Goal: Information Seeking & Learning: Learn about a topic

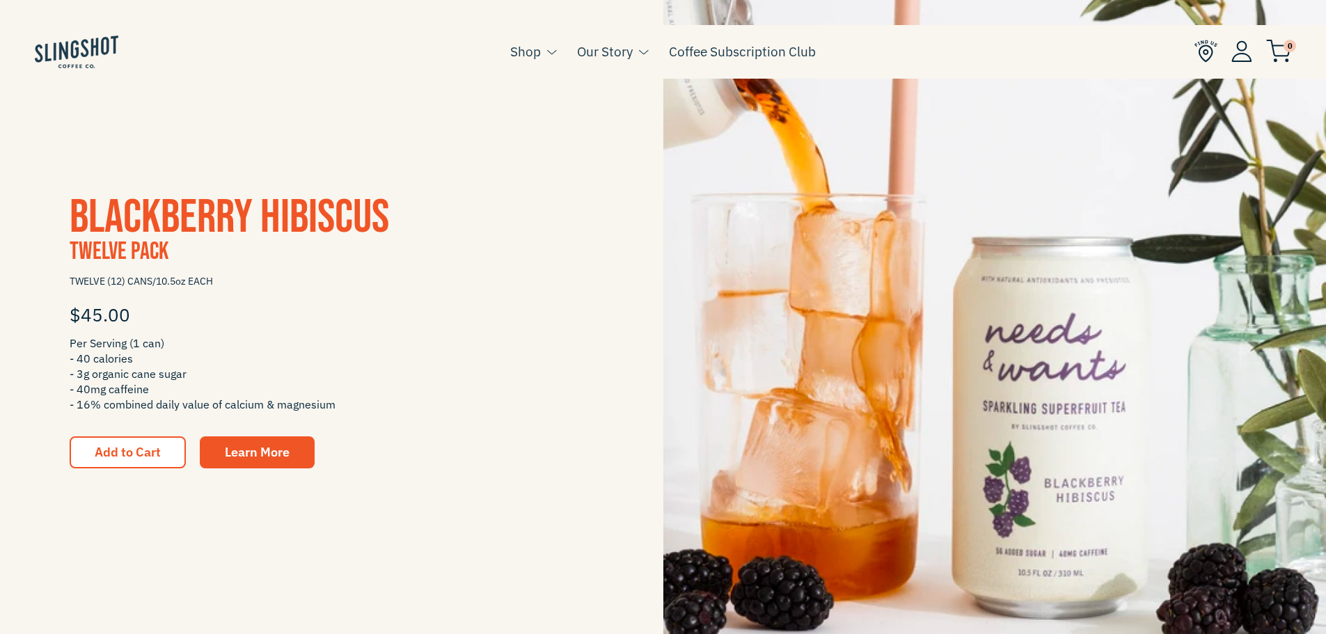
scroll to position [348, 0]
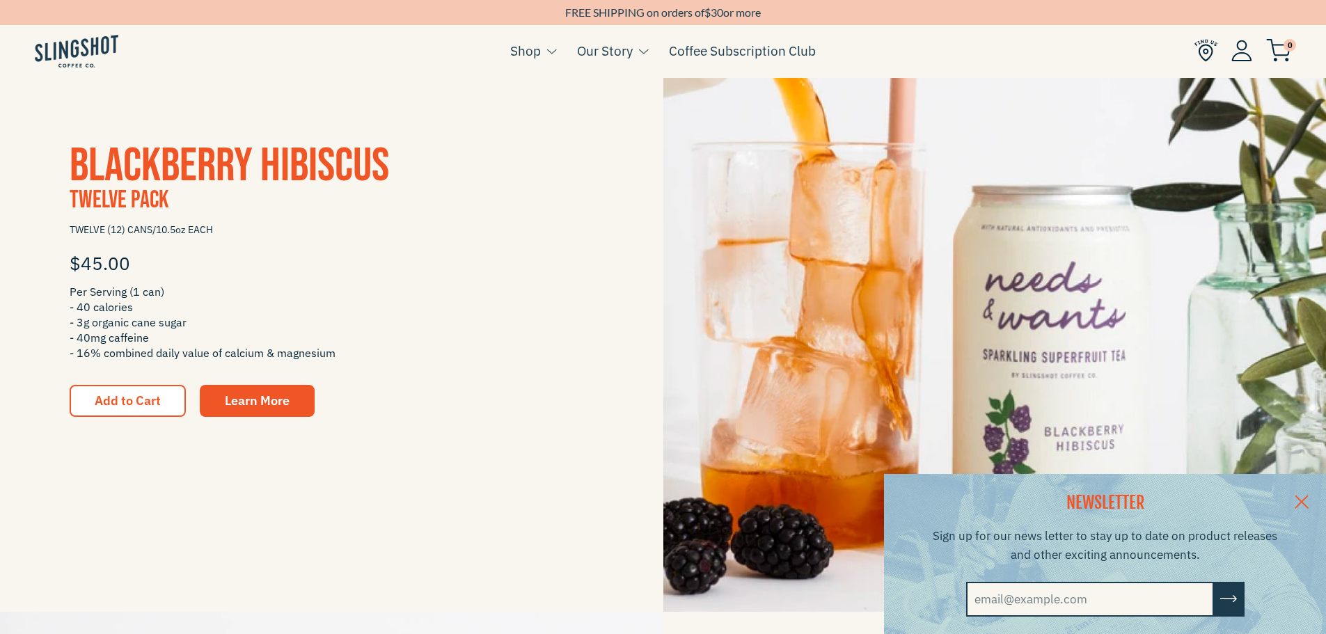
click at [1310, 495] on link at bounding box center [1301, 501] width 49 height 54
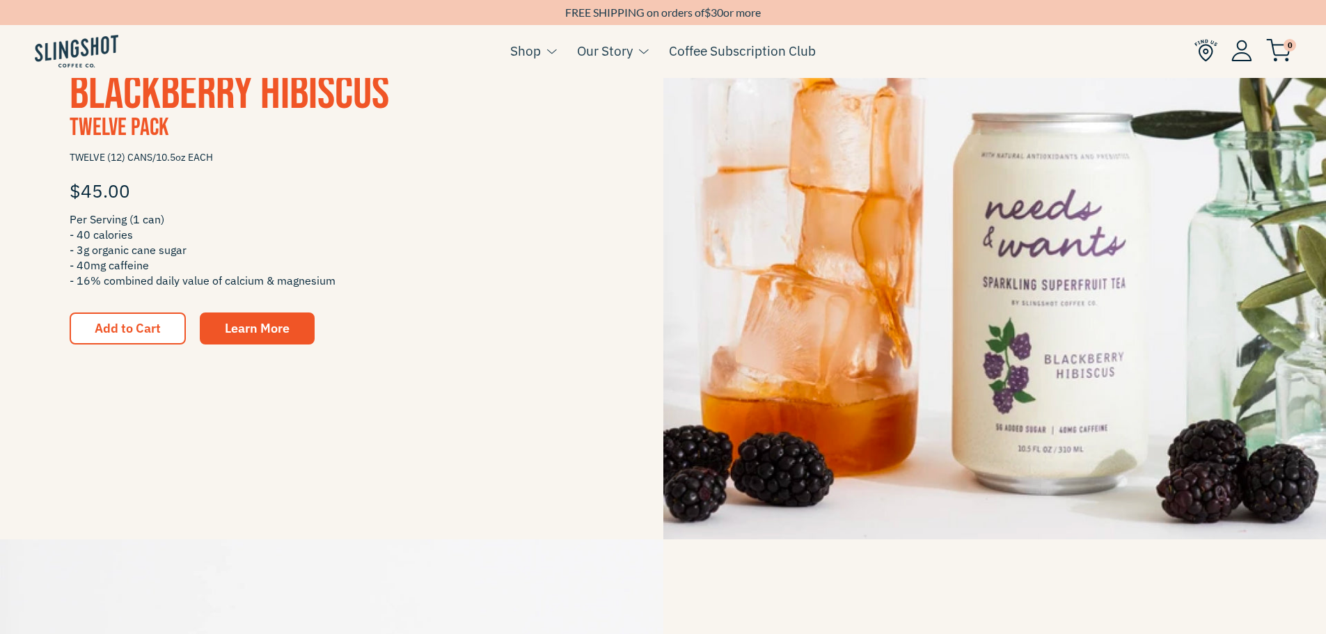
scroll to position [418, 0]
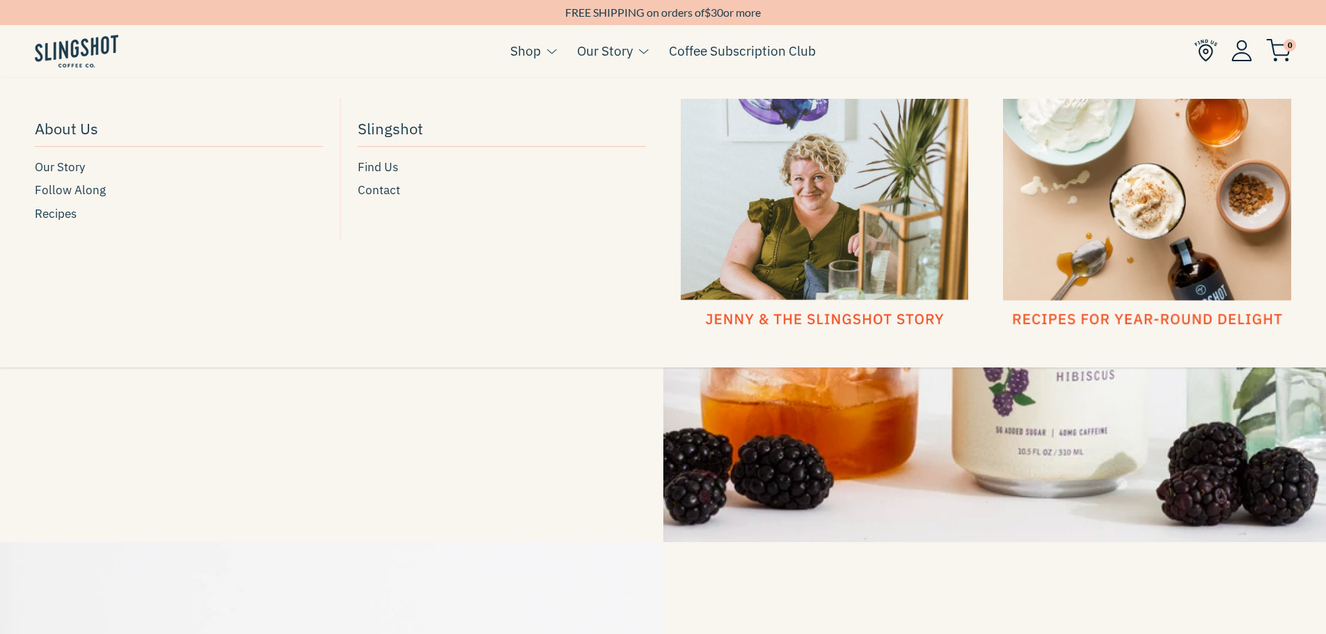
click at [613, 52] on link "Our Story" at bounding box center [605, 50] width 56 height 21
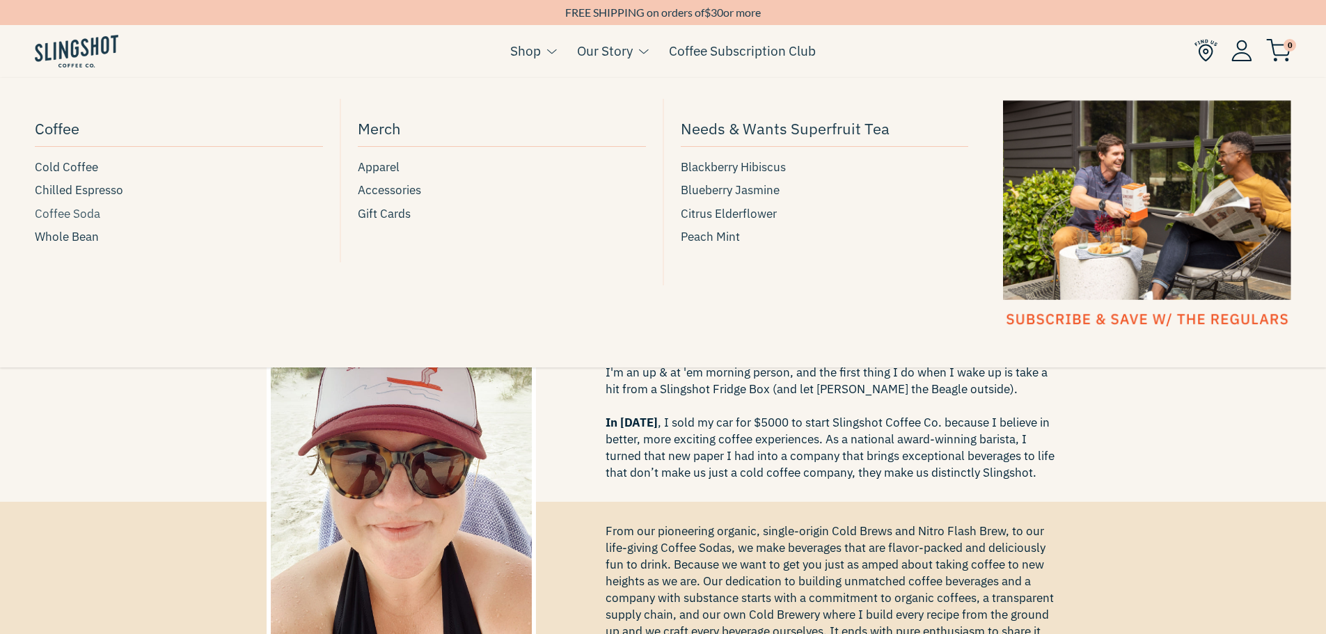
click at [80, 214] on span "Coffee Soda" at bounding box center [67, 214] width 65 height 19
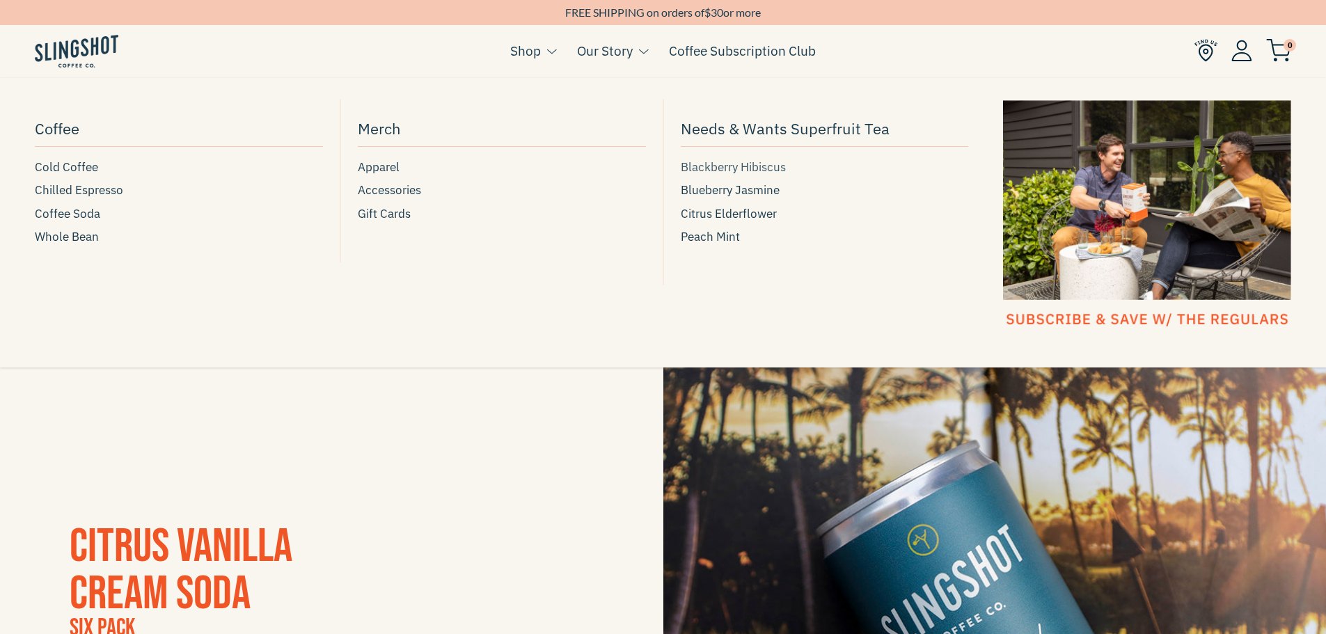
click at [759, 161] on span "Blackberry Hibiscus" at bounding box center [733, 167] width 105 height 19
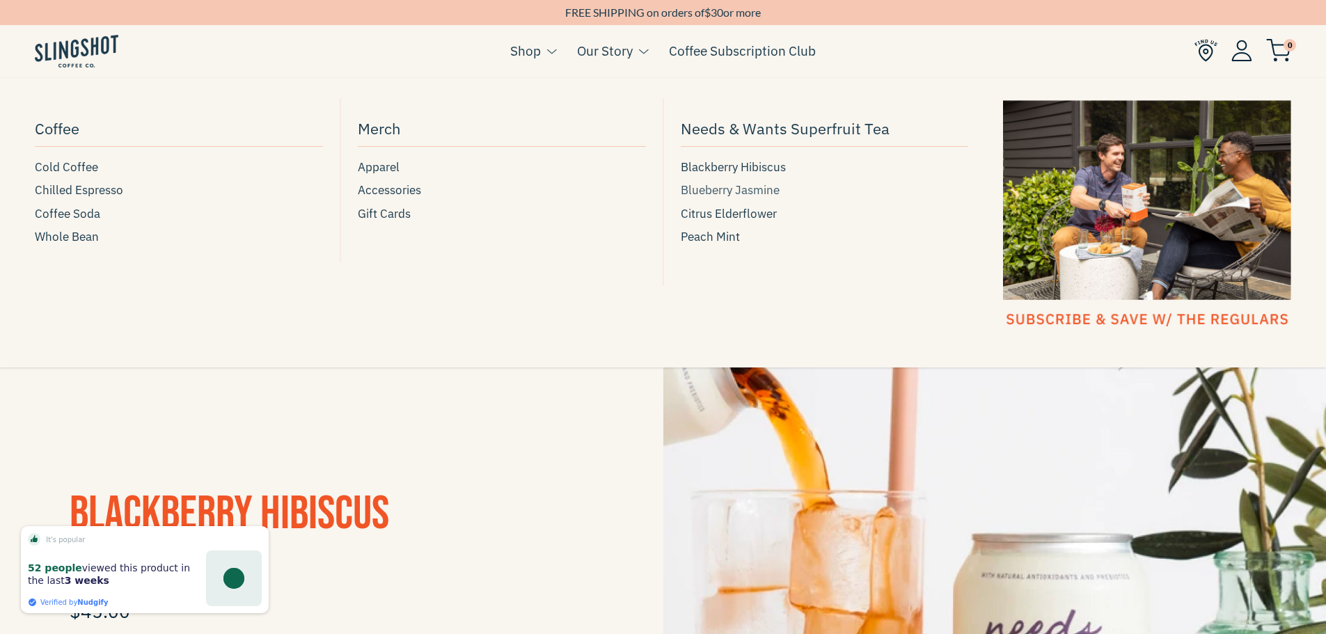
click at [763, 187] on span "Blueberry Jasmine" at bounding box center [730, 190] width 99 height 19
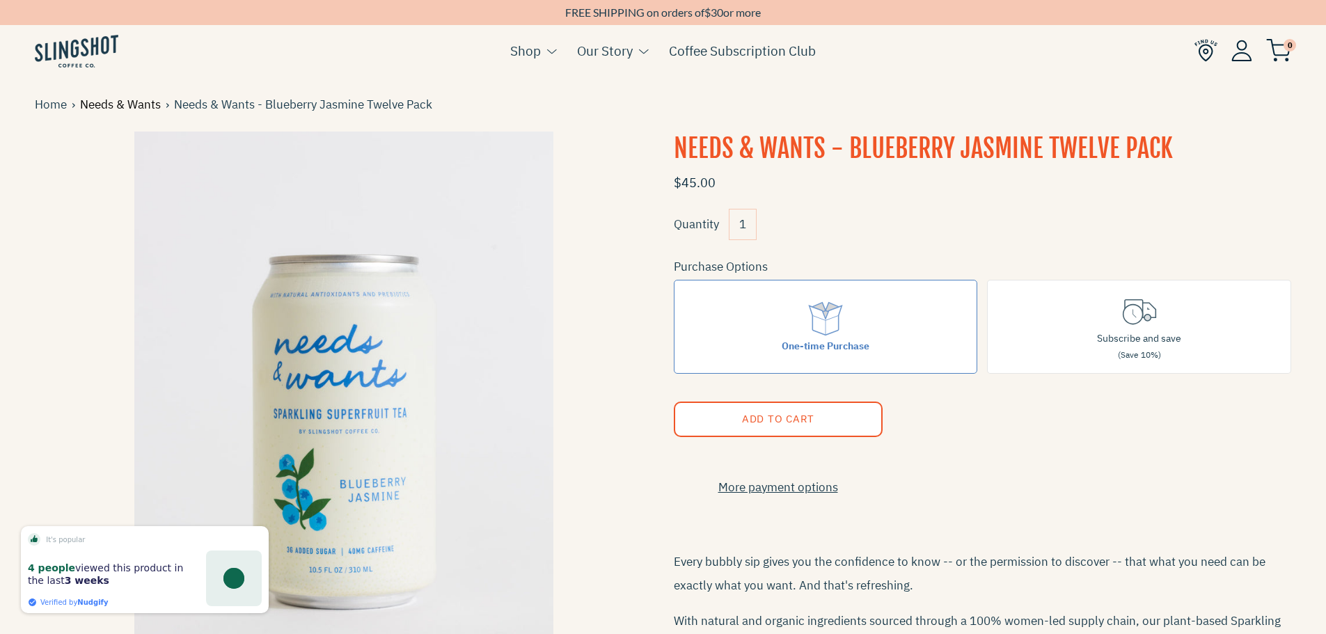
click at [120, 104] on link "Needs & Wants" at bounding box center [123, 104] width 86 height 19
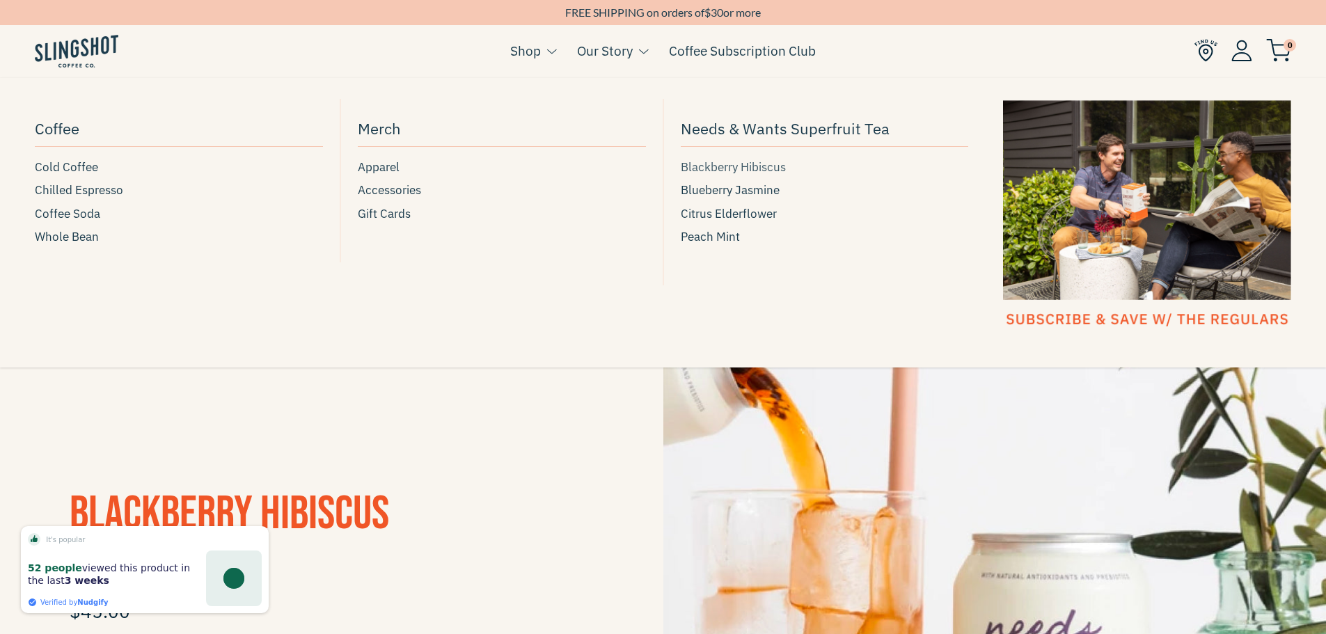
click at [764, 165] on span "Blackberry Hibiscus" at bounding box center [733, 167] width 105 height 19
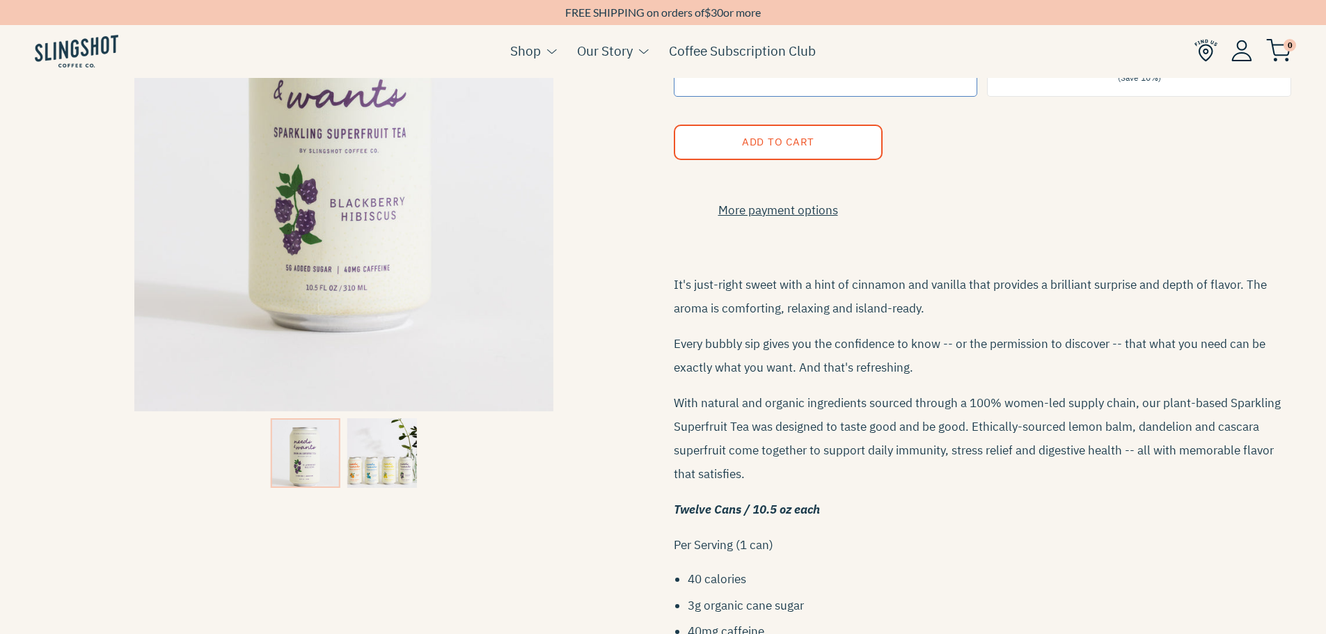
scroll to position [278, 0]
click at [358, 470] on img at bounding box center [382, 452] width 70 height 70
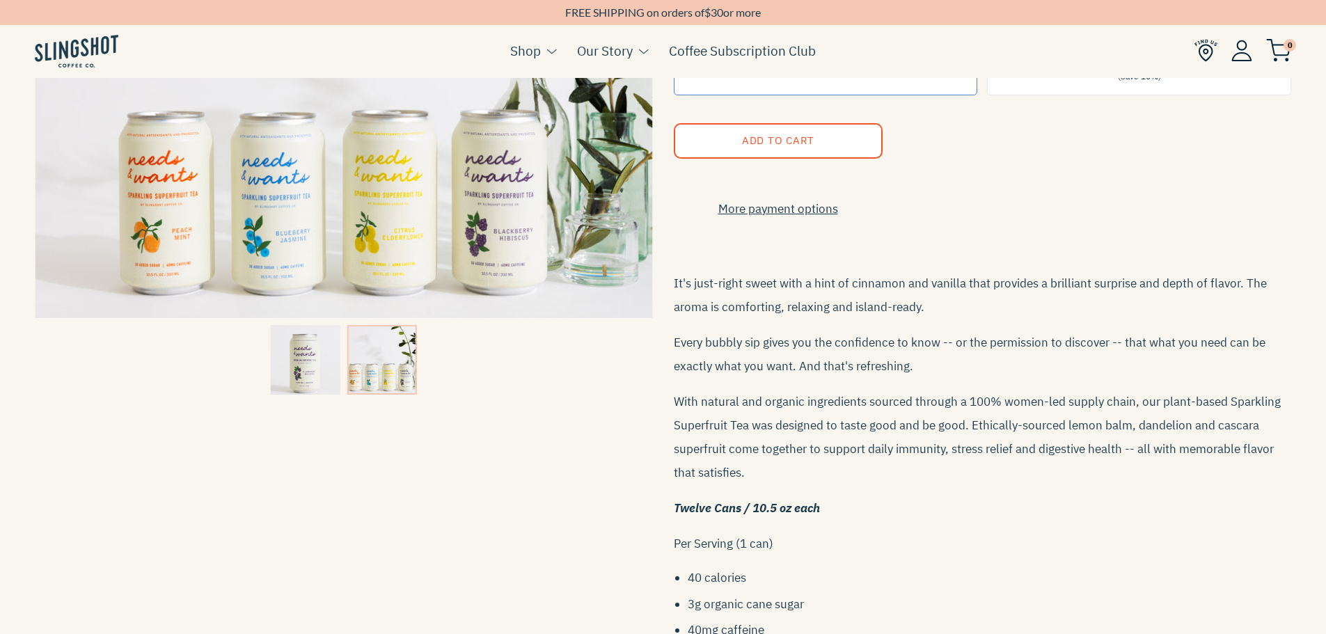
click at [543, 486] on div "Needs & Wants - Blackberry Hibiscus Twelve Pack $45.00 Quantity 1 Purchase Opti…" at bounding box center [652, 292] width 1277 height 878
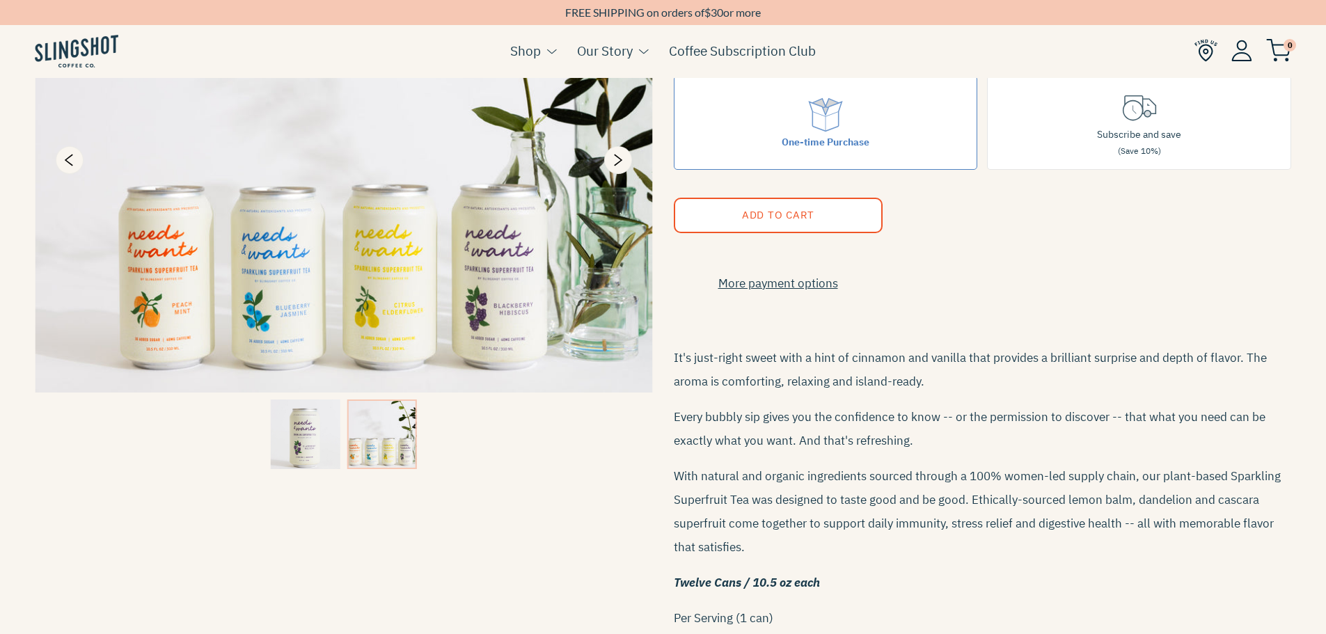
scroll to position [0, 0]
